Goal: Check status: Check status

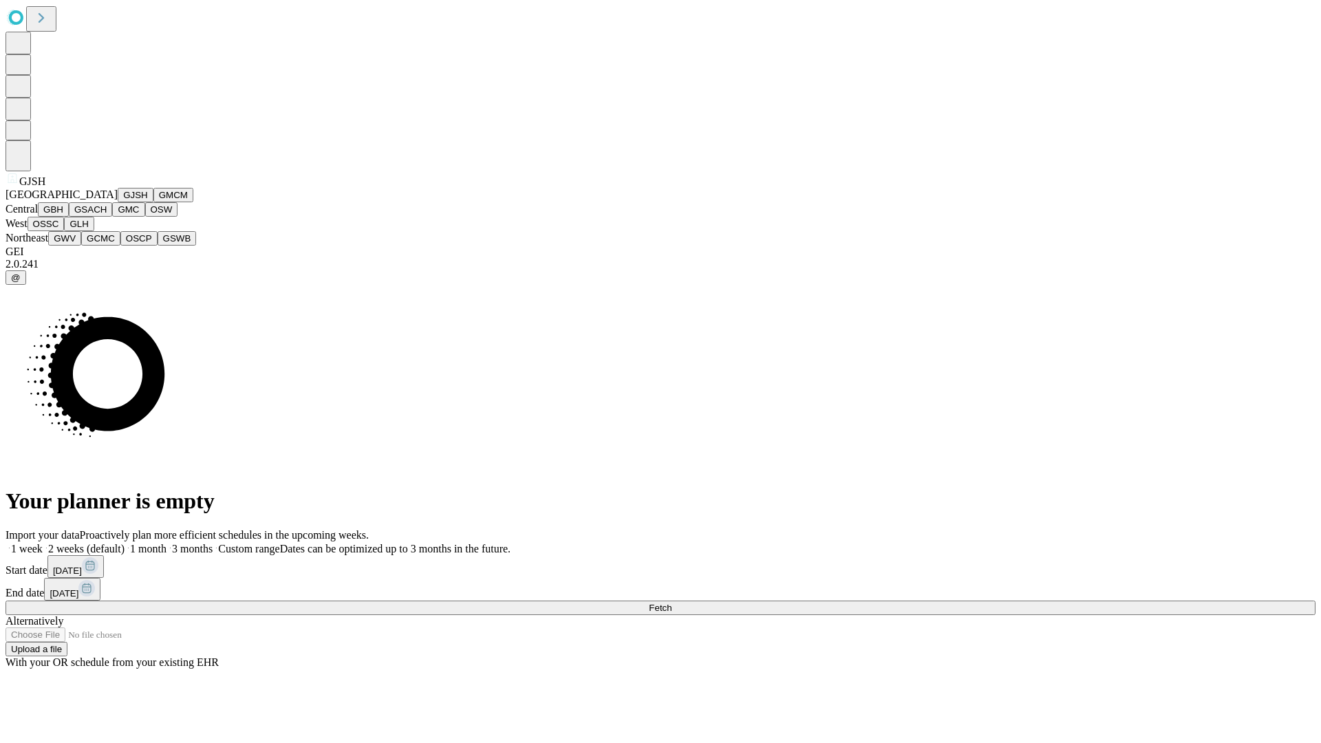
click at [118, 202] on button "GJSH" at bounding box center [136, 195] width 36 height 14
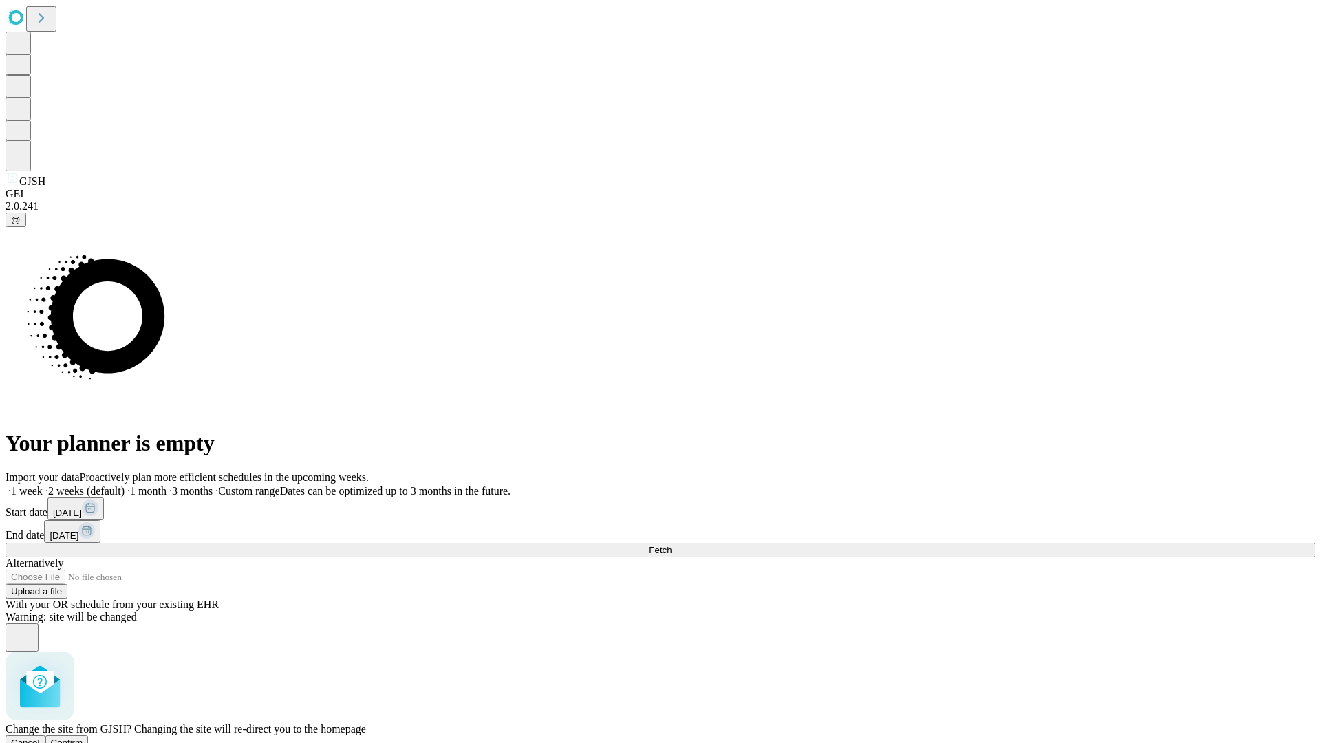
click at [83, 737] on span "Confirm" at bounding box center [67, 742] width 32 height 10
click at [166, 485] on label "1 month" at bounding box center [145, 491] width 42 height 12
click at [671, 545] on span "Fetch" at bounding box center [660, 550] width 23 height 10
